Goal: Information Seeking & Learning: Learn about a topic

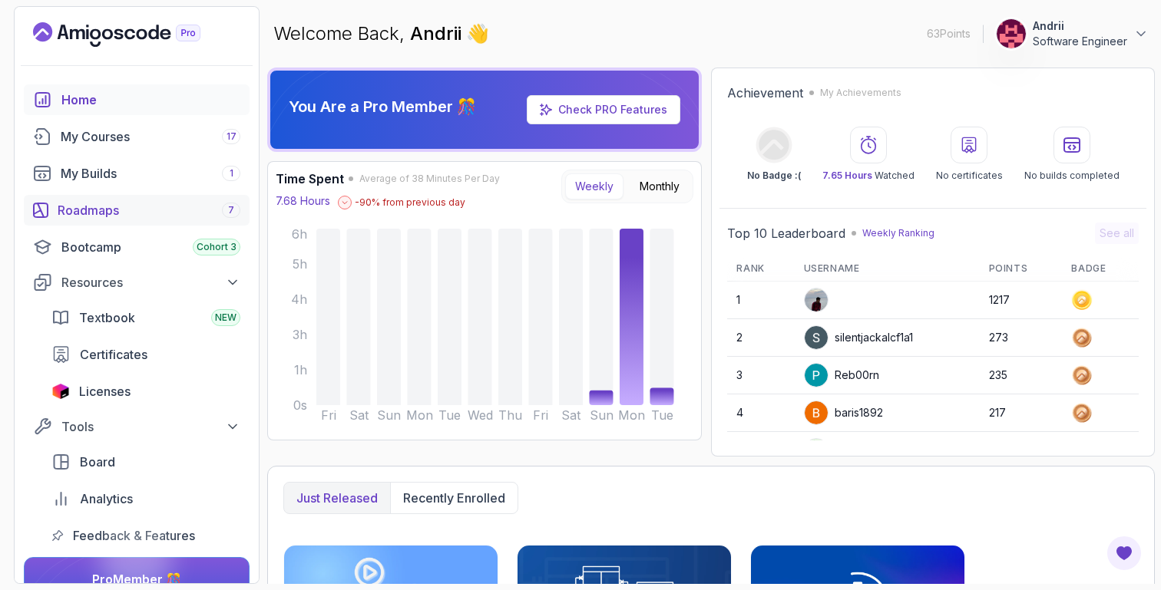
click at [171, 220] on link "Roadmaps 7" at bounding box center [137, 210] width 226 height 31
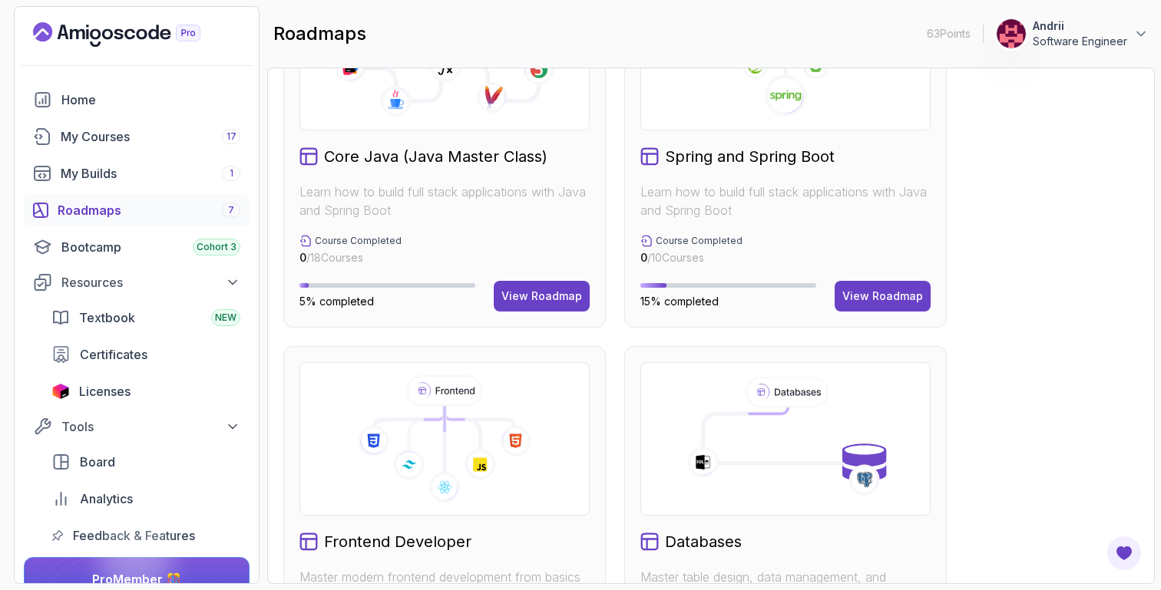
scroll to position [492, 0]
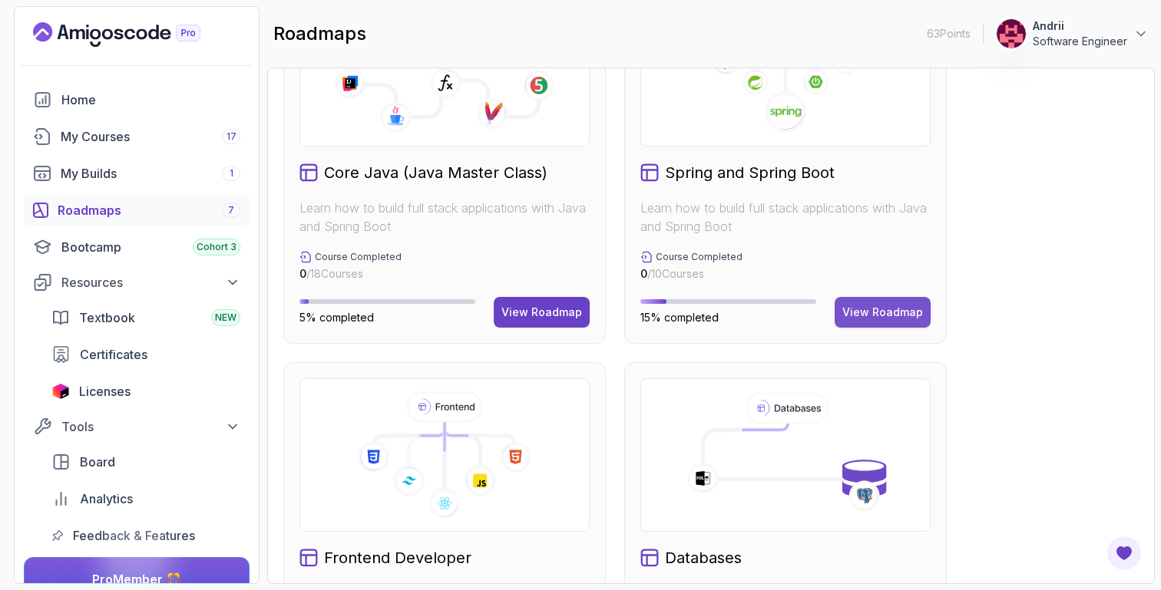
click at [910, 316] on div "View Roadmap" at bounding box center [882, 312] width 81 height 15
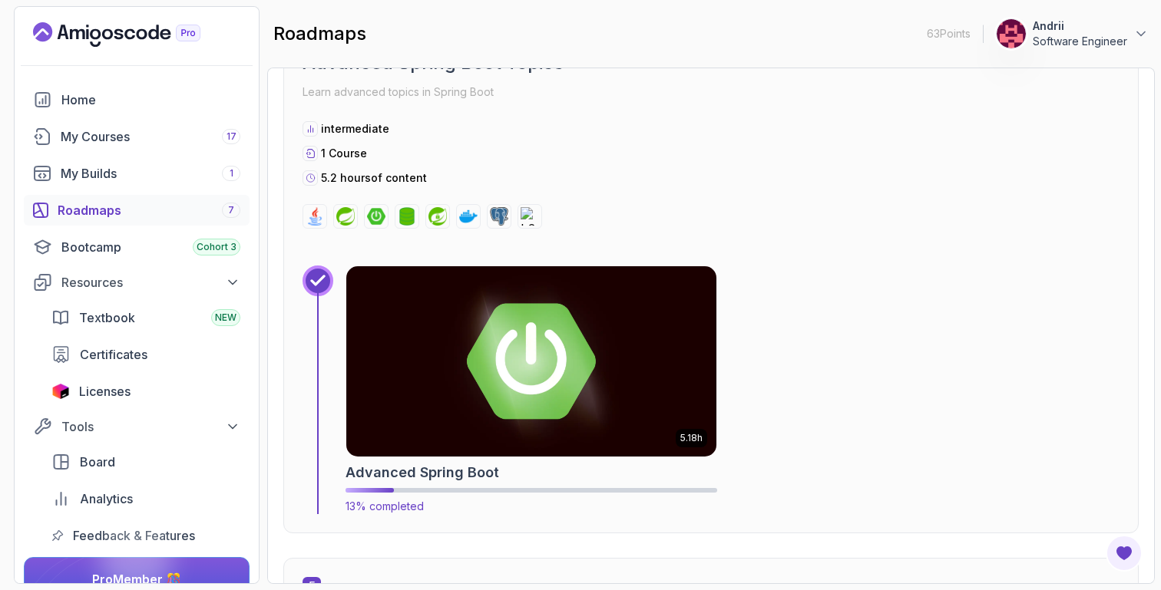
scroll to position [2381, 0]
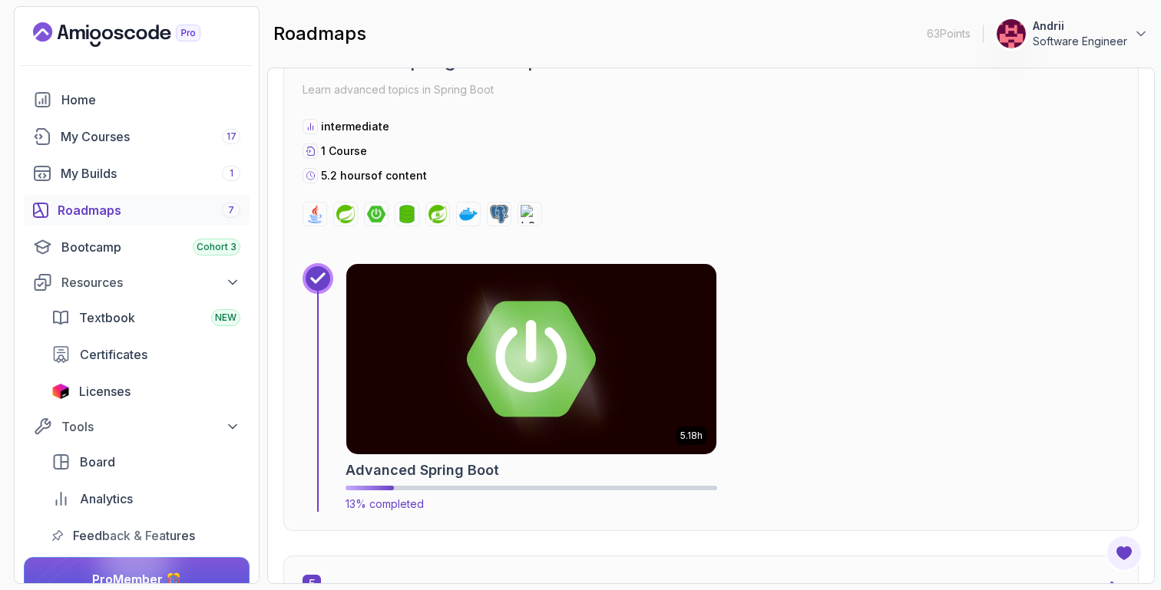
click at [600, 412] on img at bounding box center [531, 359] width 388 height 200
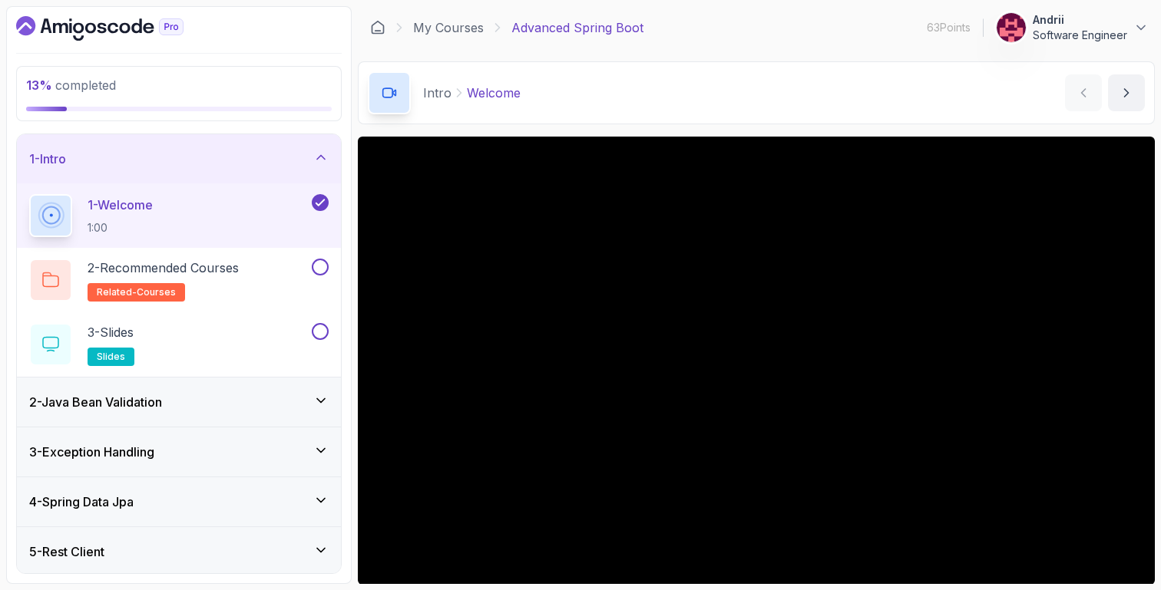
click at [203, 450] on div "3 - Exception Handling" at bounding box center [178, 452] width 299 height 18
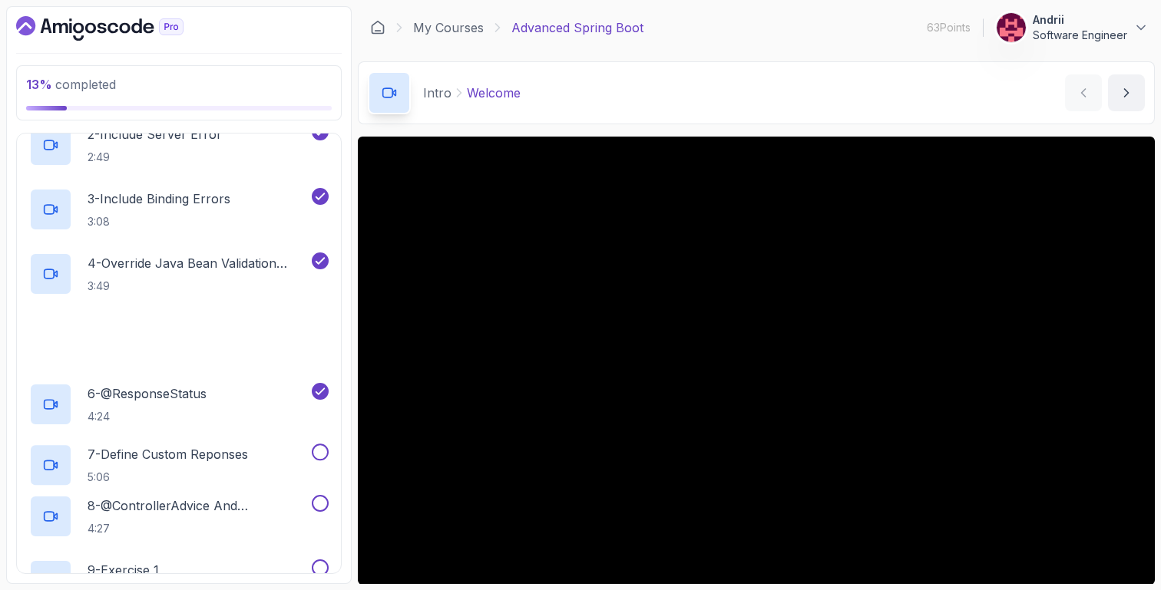
scroll to position [262, 0]
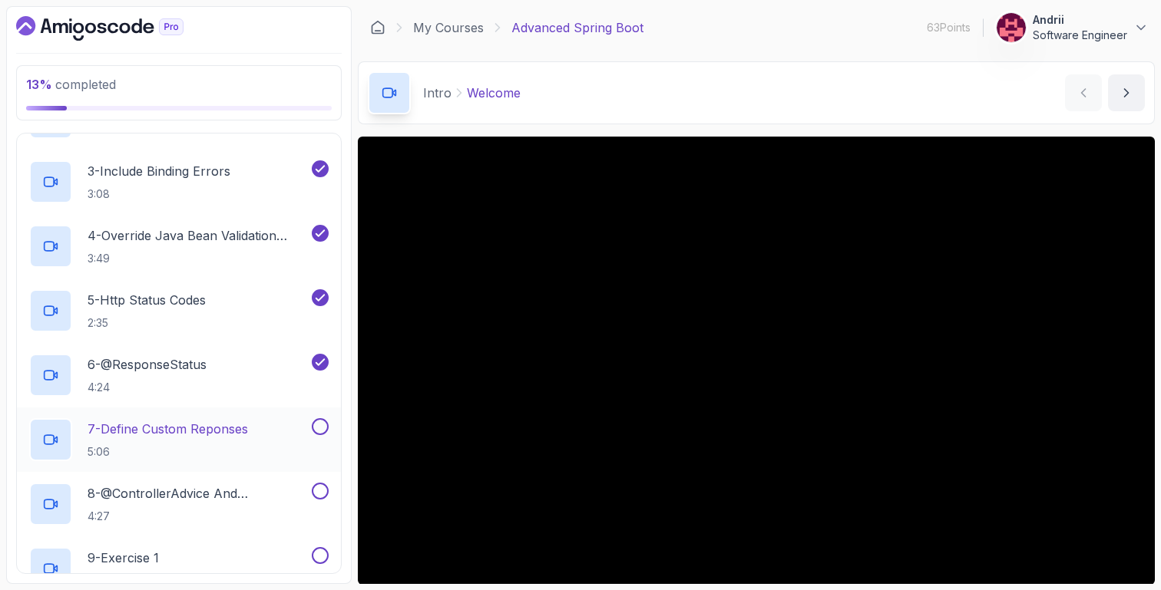
click at [217, 440] on h2 "7 - Define Custom Reponses 5:06" at bounding box center [168, 440] width 160 height 40
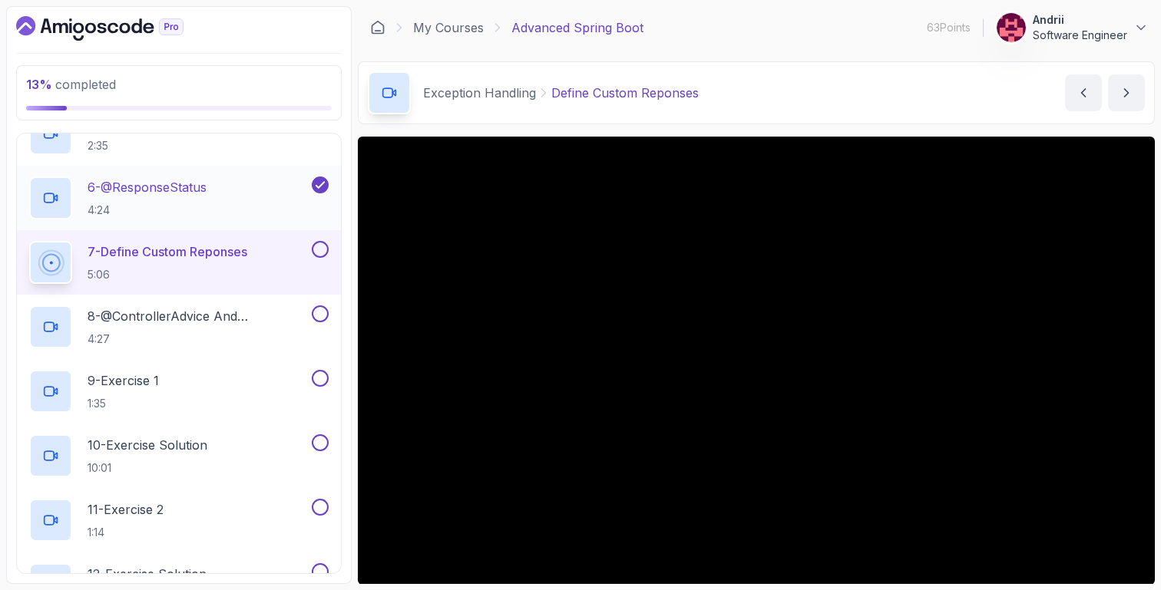
scroll to position [441, 0]
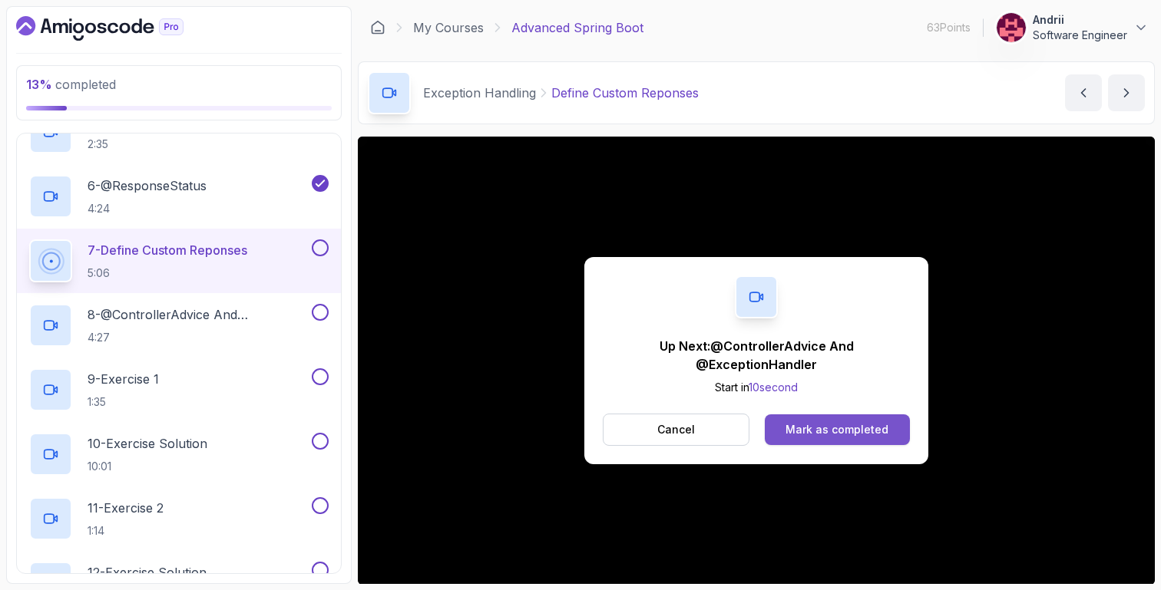
click at [828, 423] on div "Mark as completed" at bounding box center [836, 429] width 103 height 15
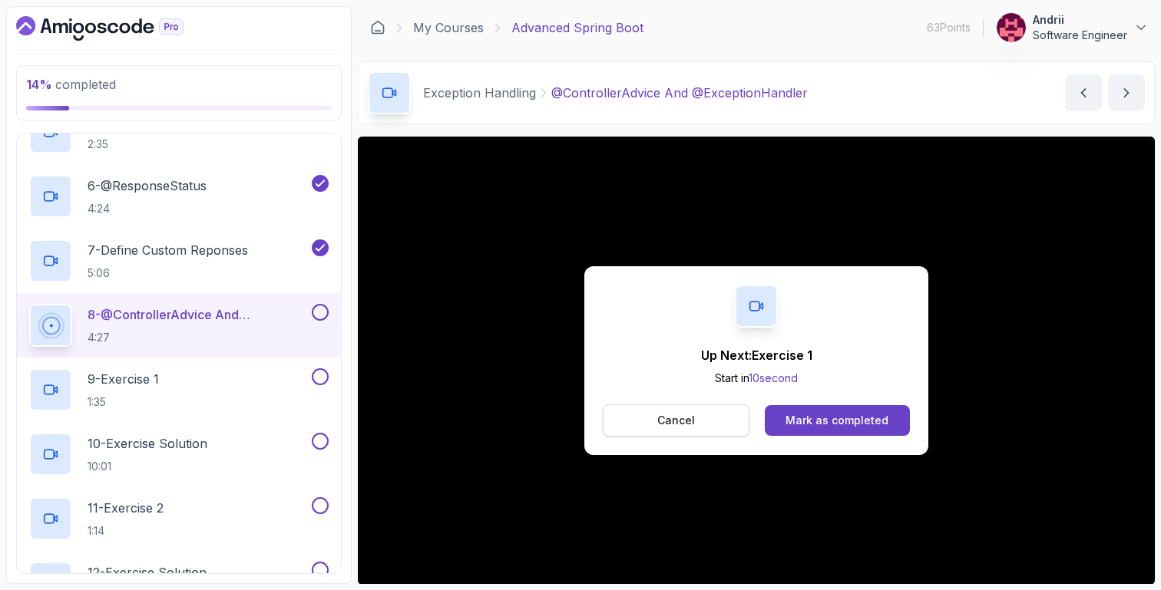
click at [706, 418] on button "Cancel" at bounding box center [676, 421] width 147 height 32
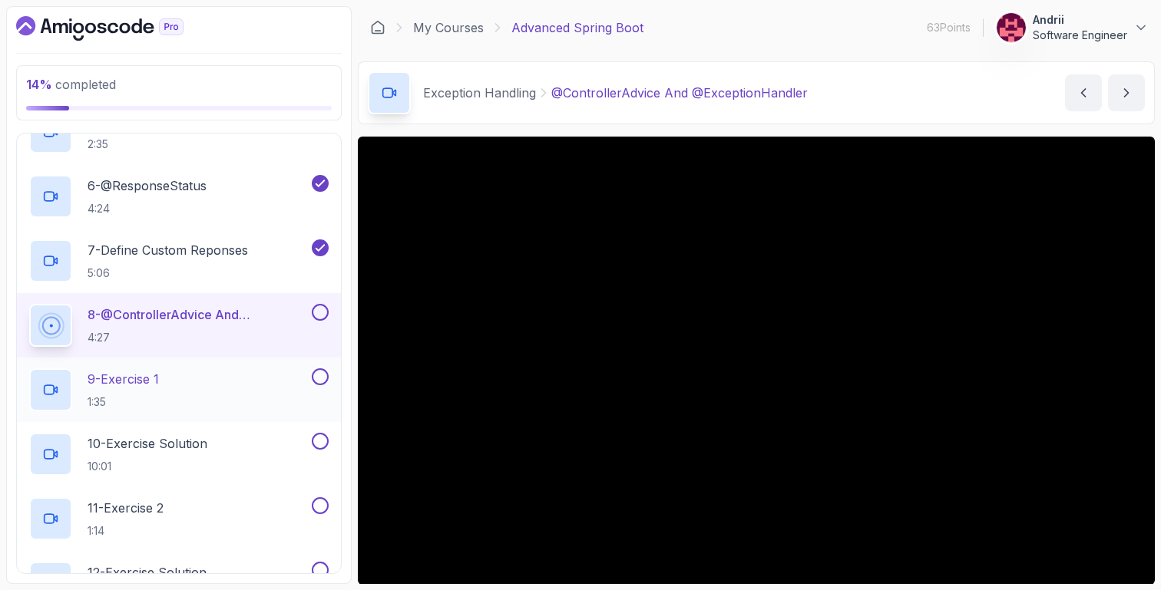
click at [197, 394] on div "9 - Exercise 1 1:35" at bounding box center [168, 389] width 279 height 43
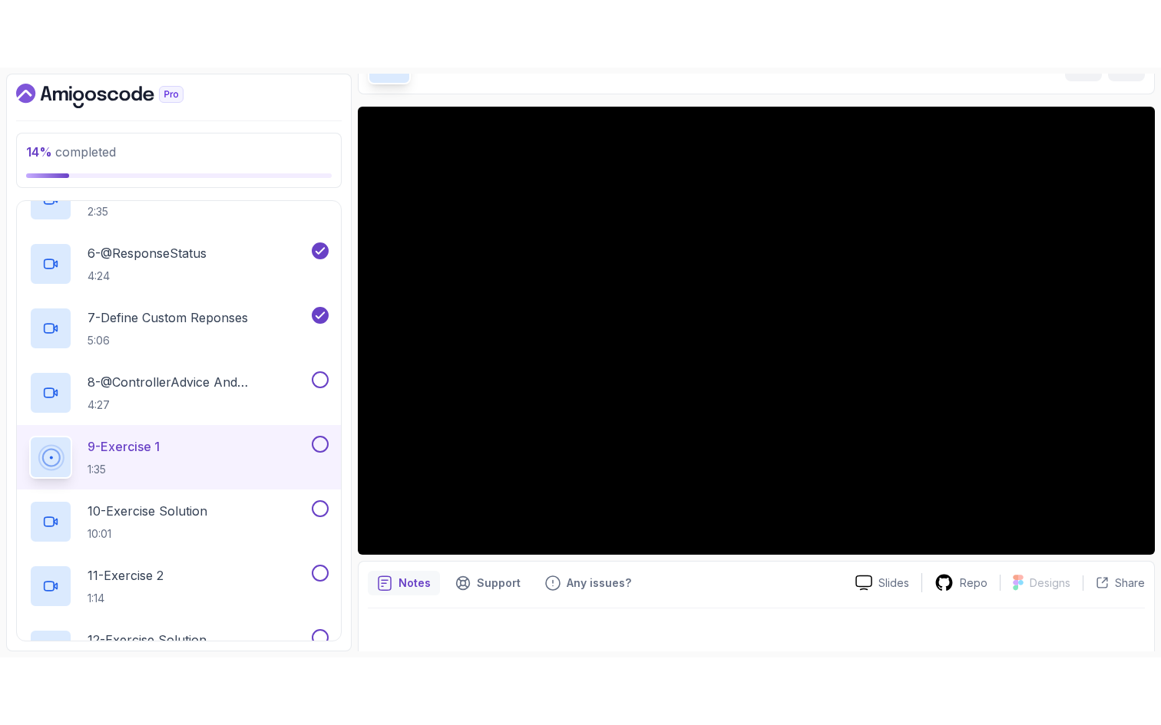
scroll to position [107, 0]
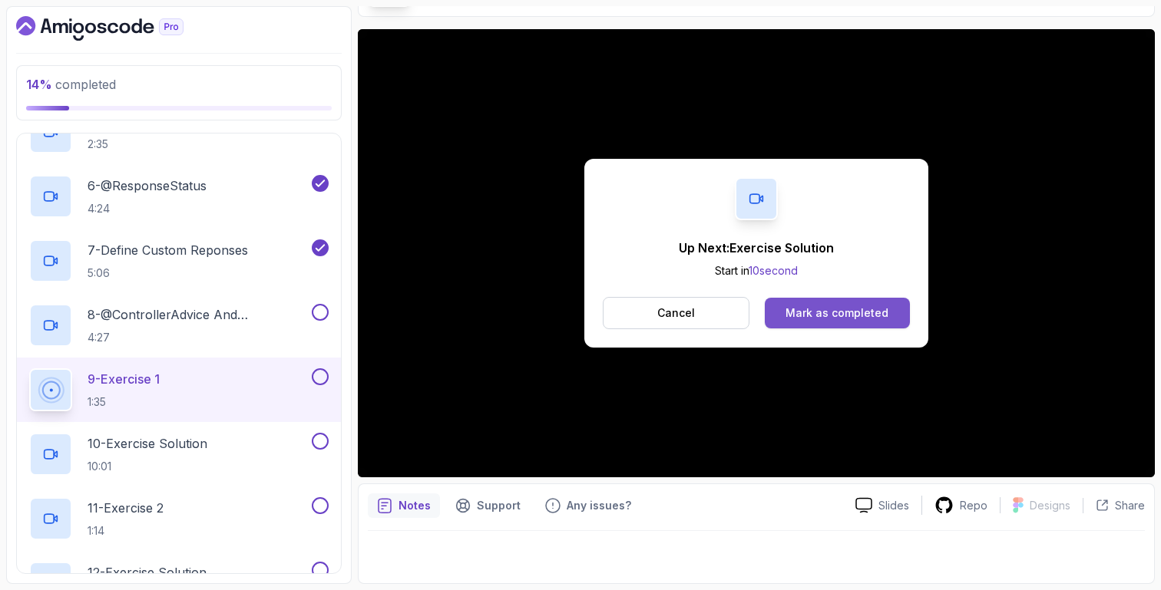
click at [881, 316] on div "Mark as completed" at bounding box center [836, 313] width 103 height 15
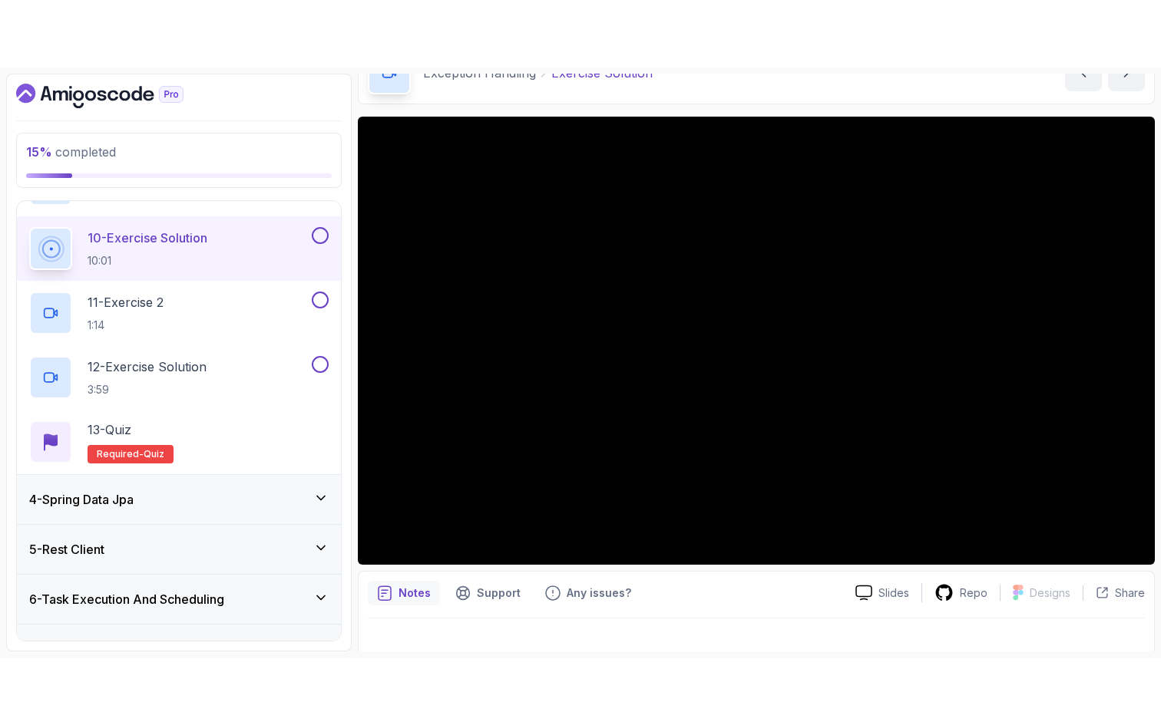
scroll to position [75, 0]
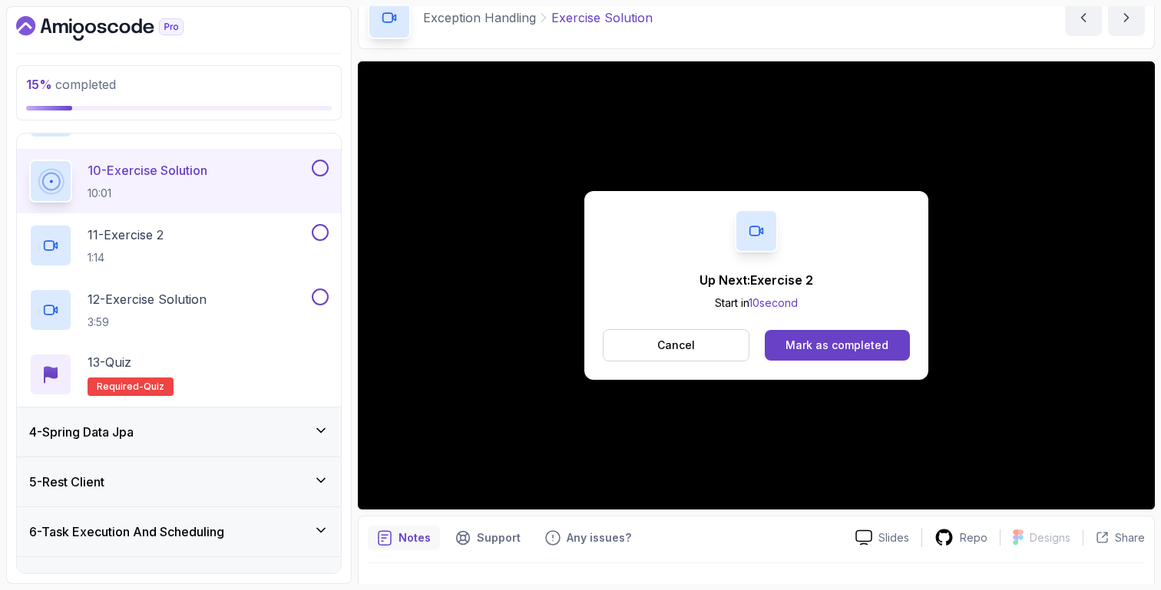
click at [870, 362] on div "Up Next: Exercise 2 Start in 10 second Cancel Mark as completed" at bounding box center [756, 285] width 344 height 189
click at [871, 353] on button "Mark as completed" at bounding box center [837, 345] width 145 height 31
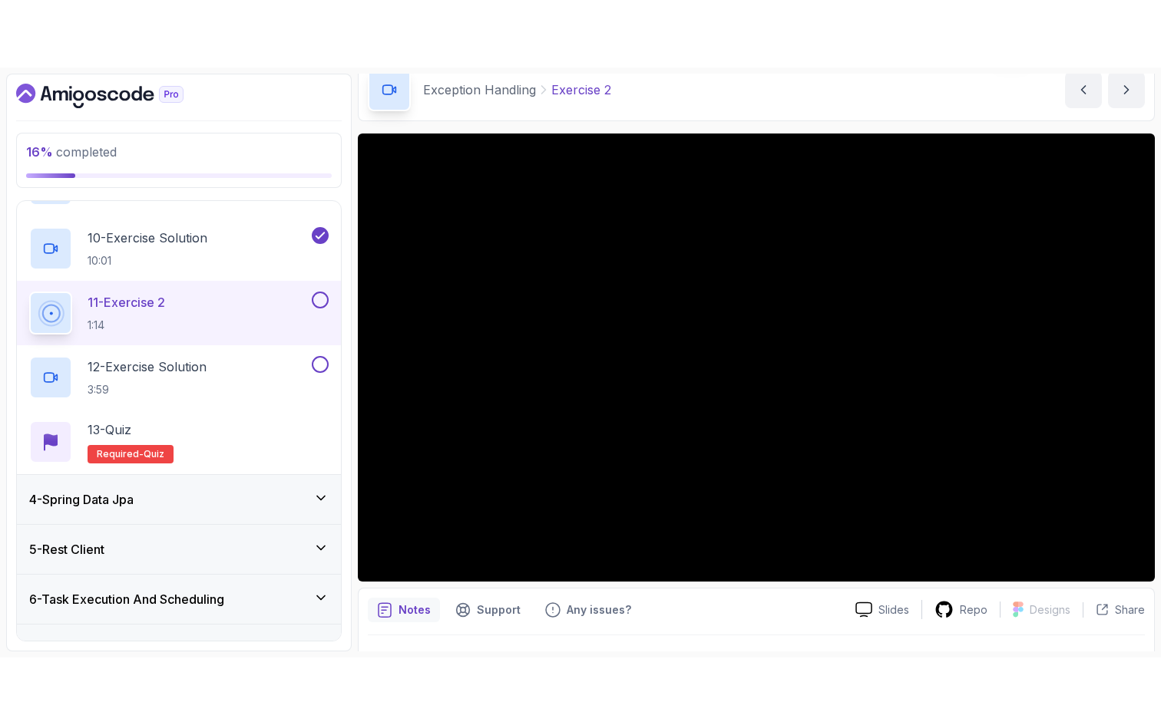
scroll to position [102, 0]
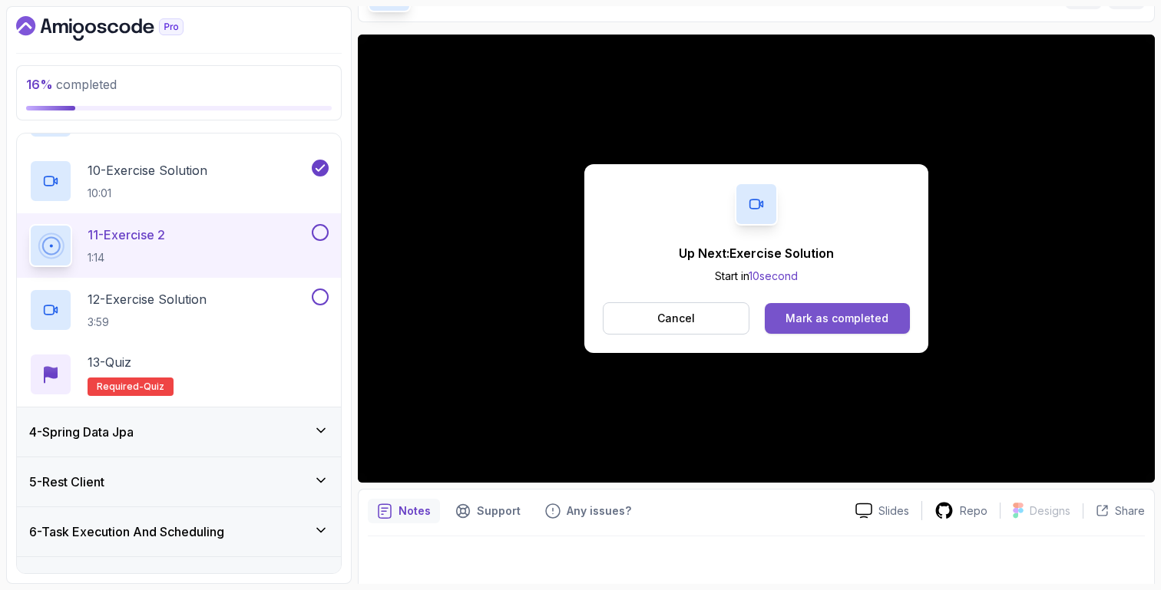
click at [867, 309] on button "Mark as completed" at bounding box center [837, 318] width 145 height 31
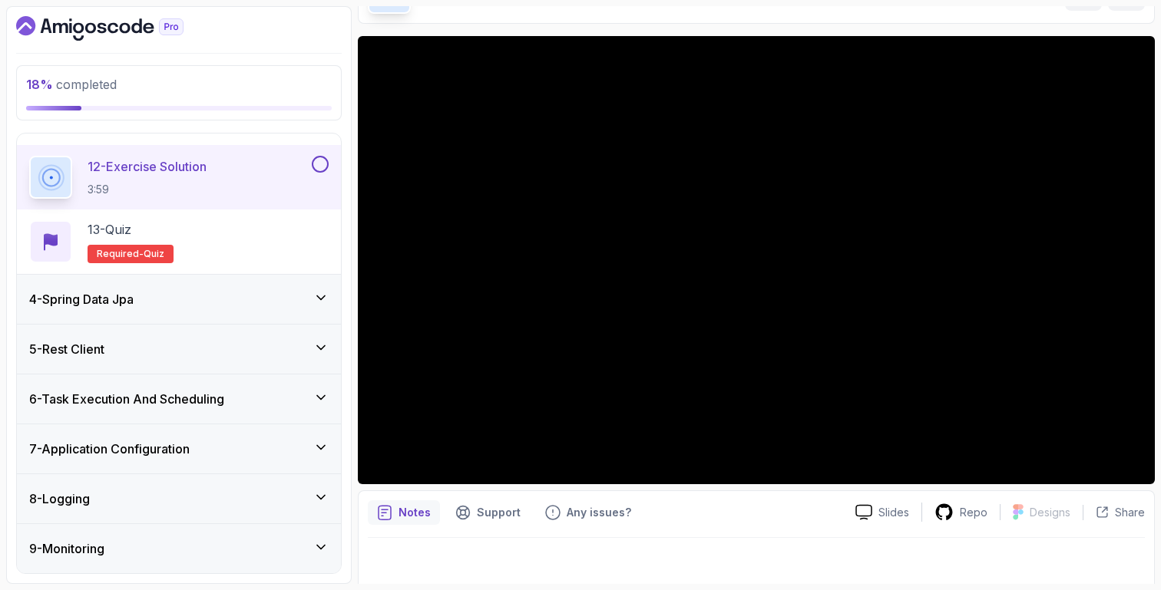
scroll to position [107, 0]
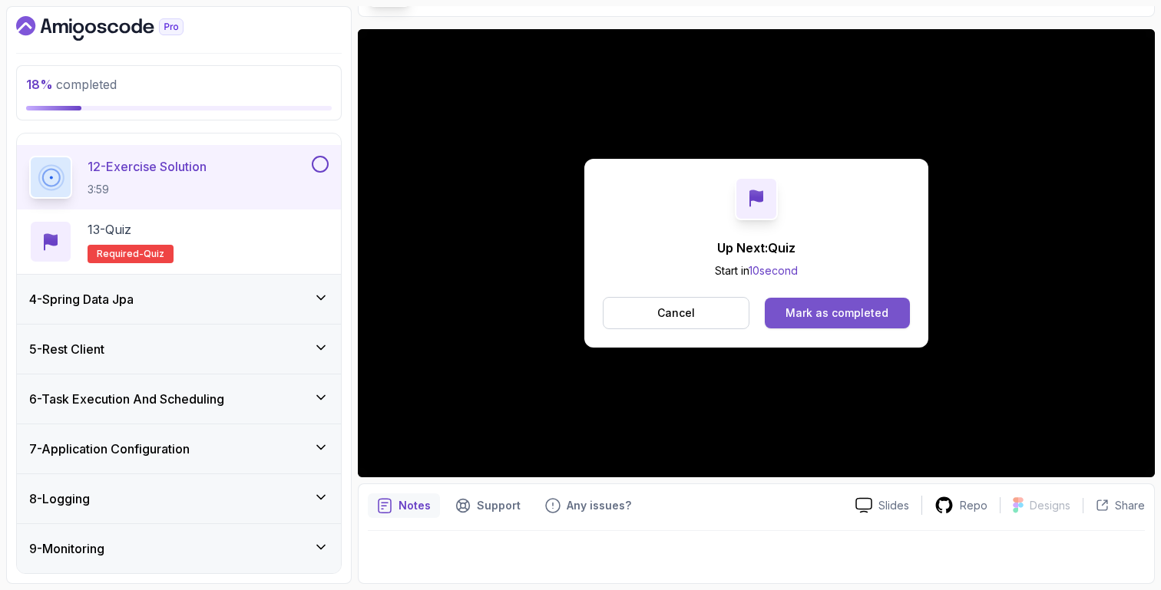
click at [858, 318] on div "Mark as completed" at bounding box center [836, 313] width 103 height 15
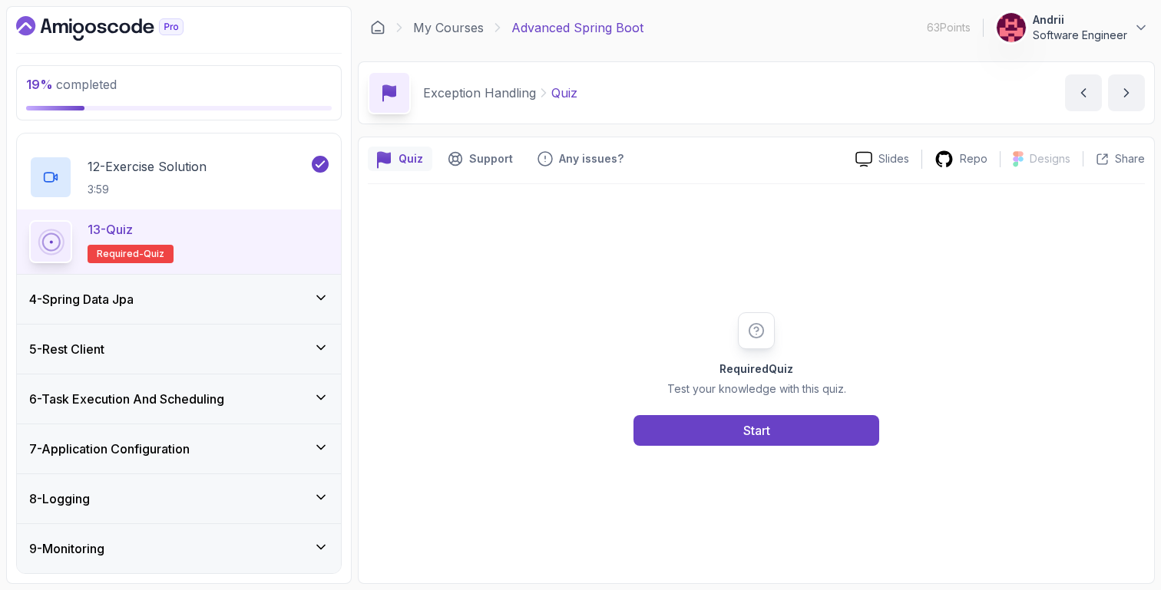
click at [233, 309] on div "4 - Spring Data Jpa" at bounding box center [179, 299] width 324 height 49
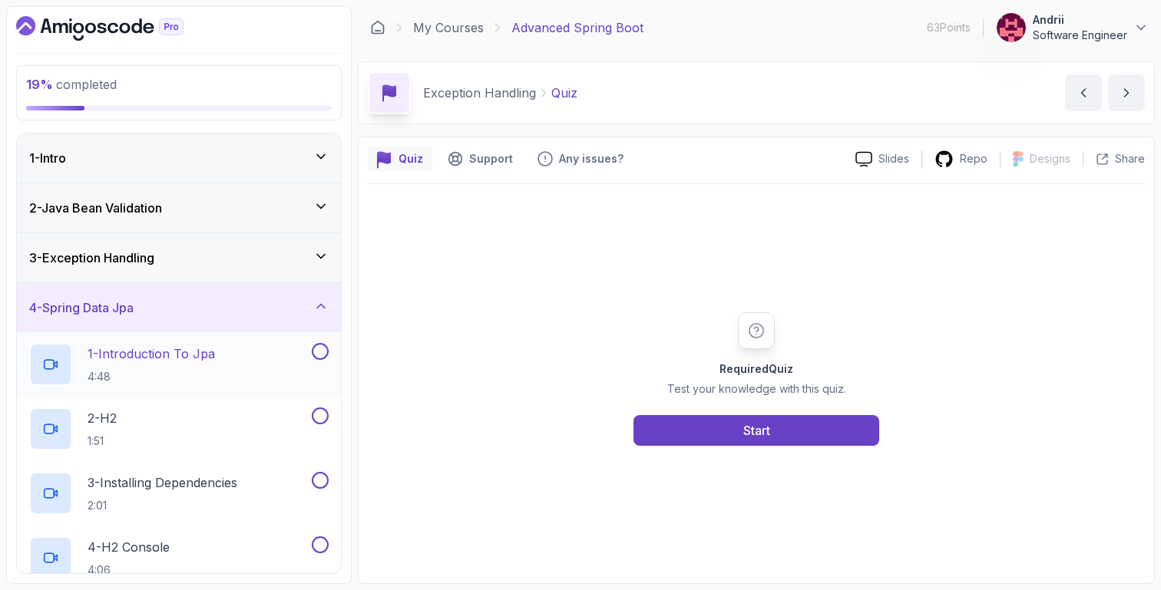
click at [229, 359] on div "1 - Introduction To Jpa 4:48" at bounding box center [168, 364] width 279 height 43
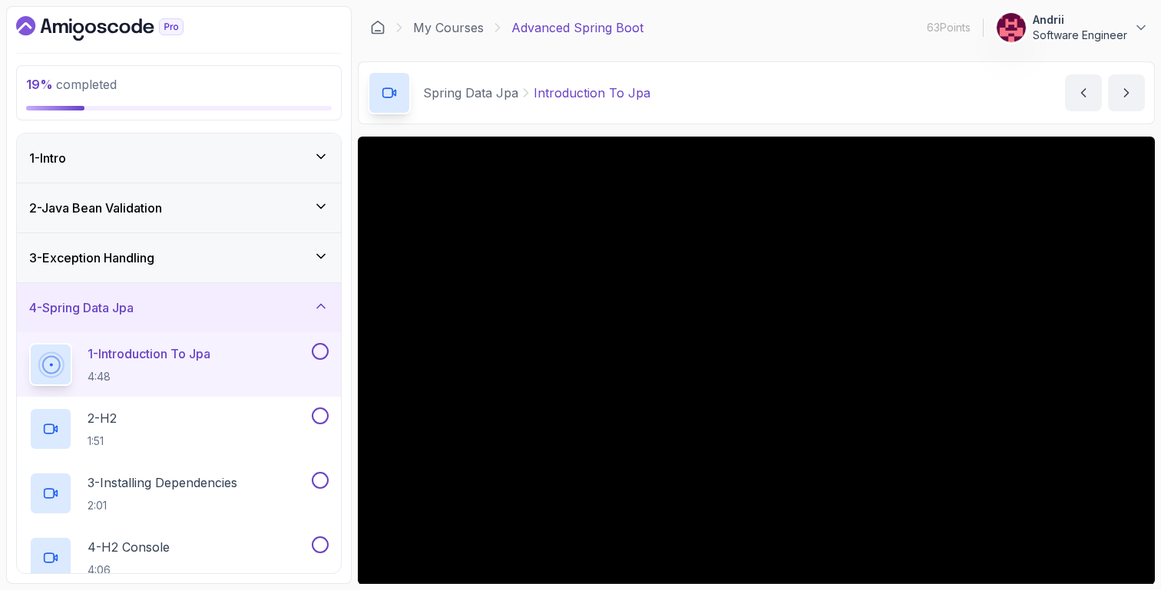
click at [328, 308] on icon at bounding box center [320, 306] width 15 height 15
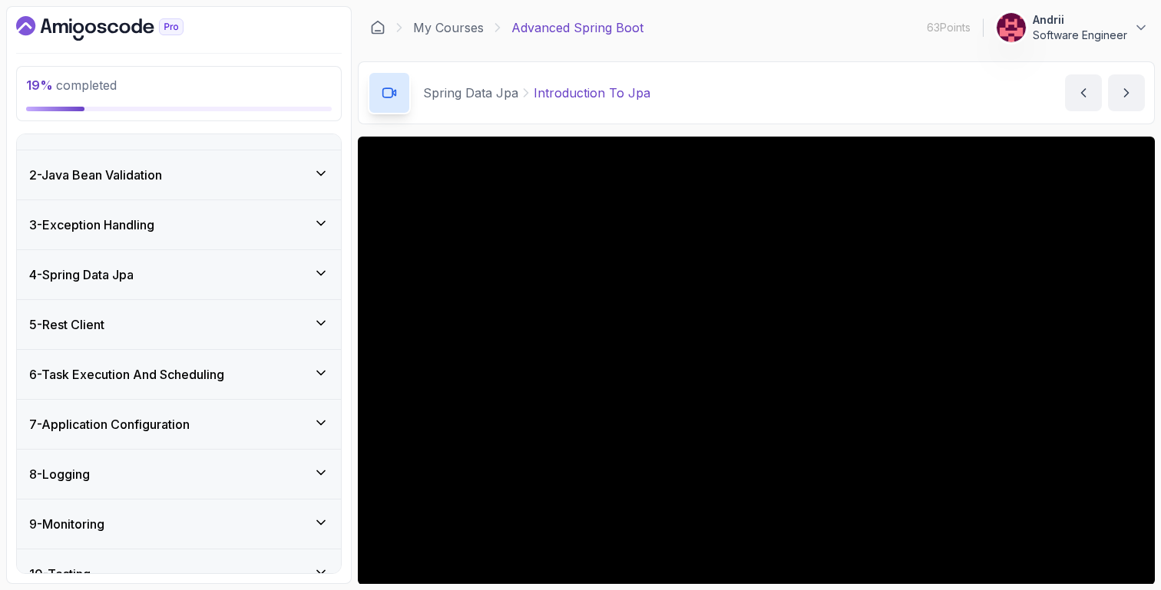
scroll to position [5, 0]
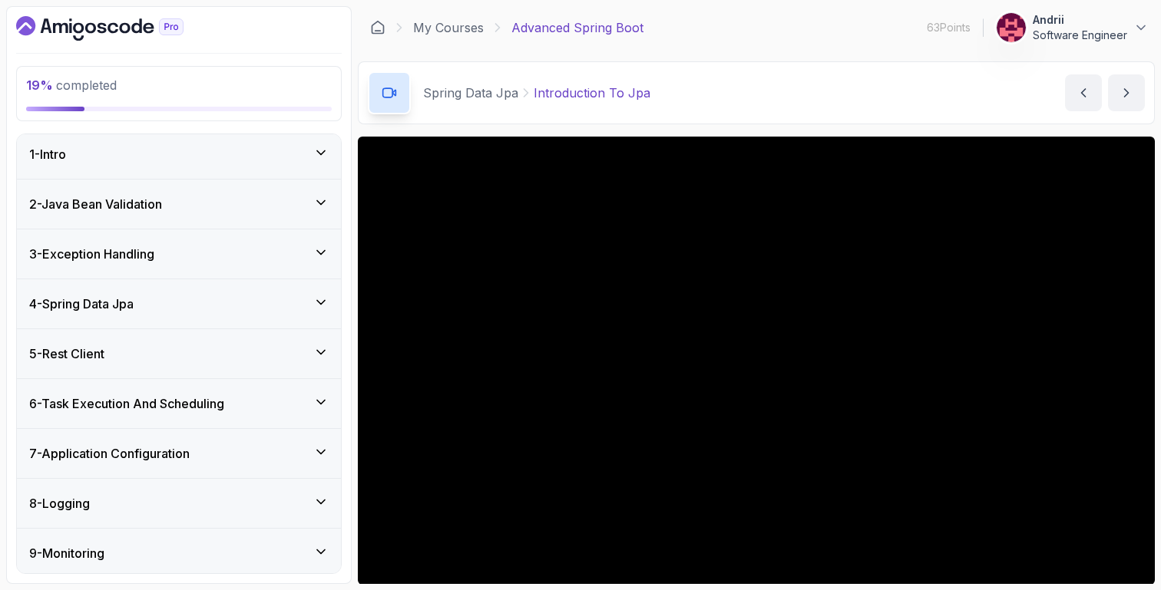
click at [314, 302] on icon at bounding box center [320, 302] width 15 height 15
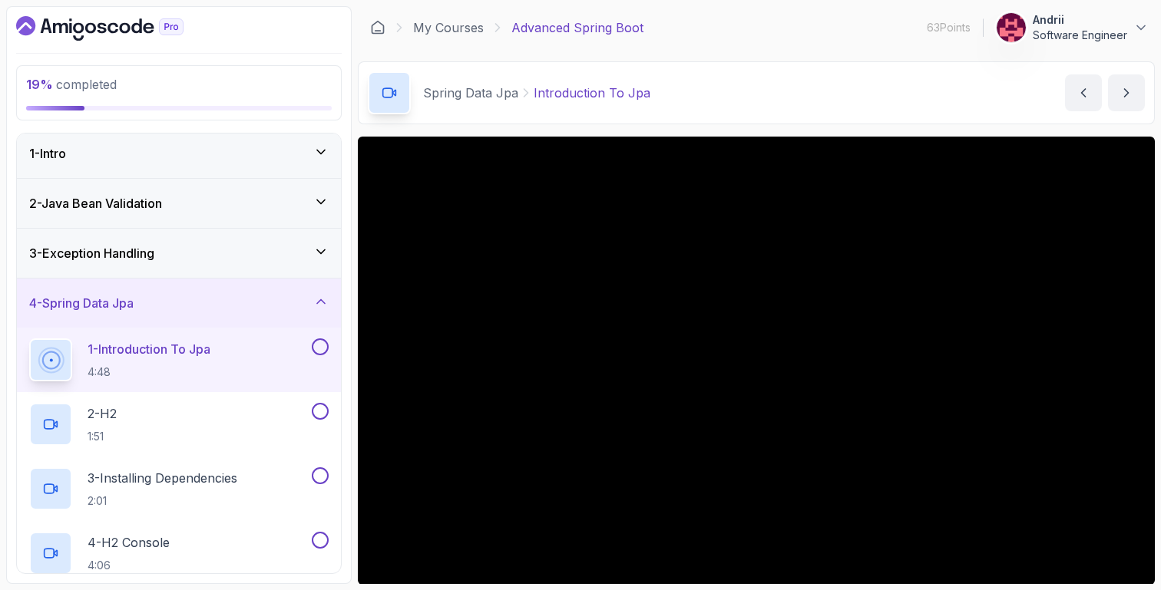
click at [266, 342] on div "1 - Introduction To Jpa 4:48" at bounding box center [168, 360] width 279 height 43
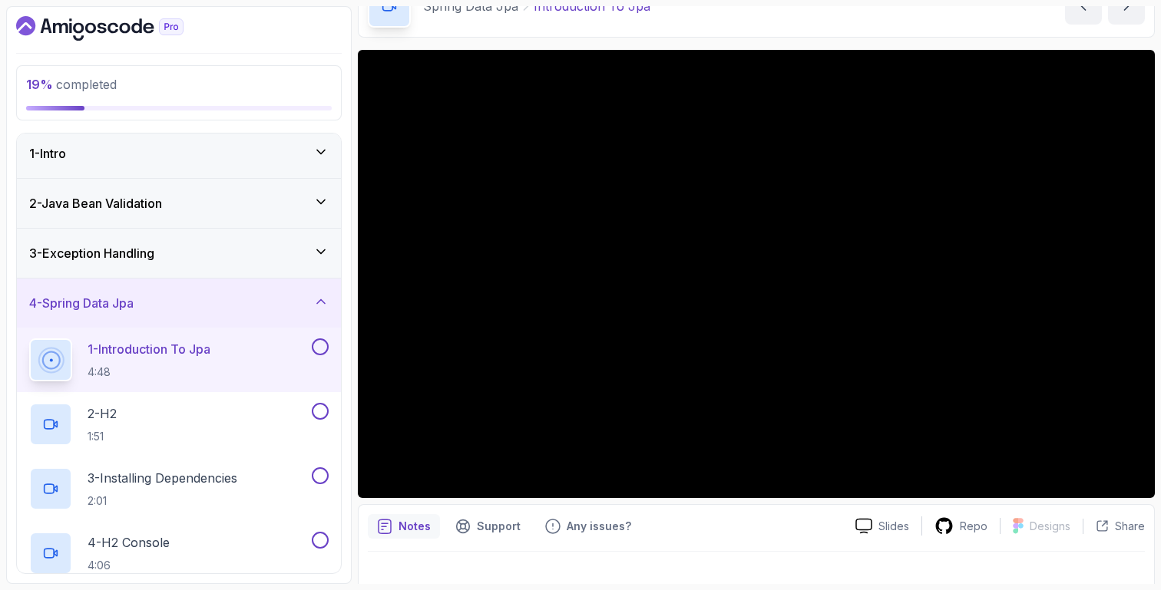
scroll to position [94, 0]
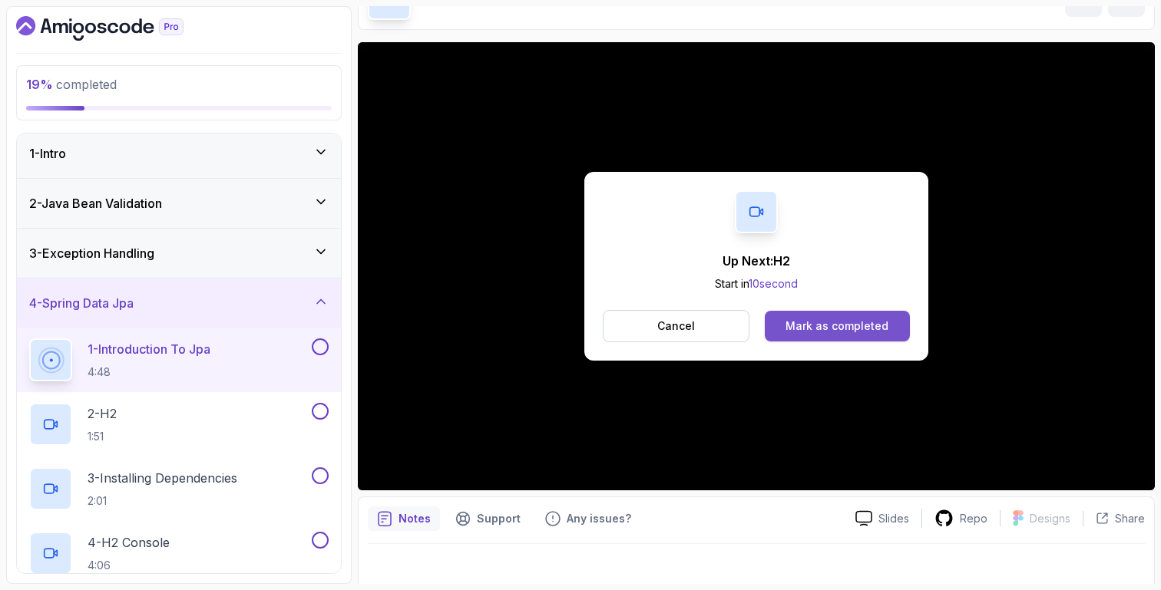
click at [810, 318] on button "Mark as completed" at bounding box center [837, 326] width 145 height 31
